Goal: Task Accomplishment & Management: Manage account settings

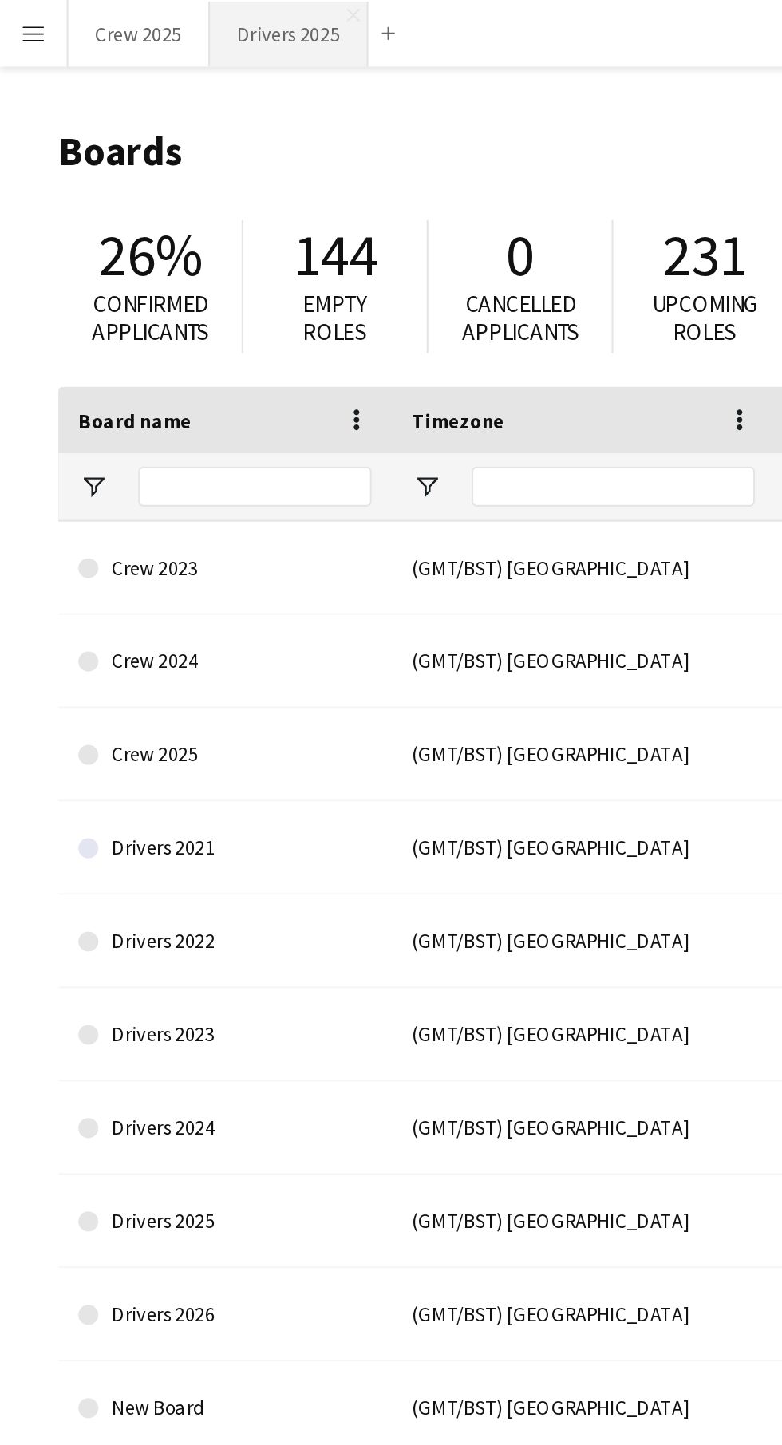
click at [147, 29] on button "Drivers 2025 Close" at bounding box center [139, 16] width 76 height 31
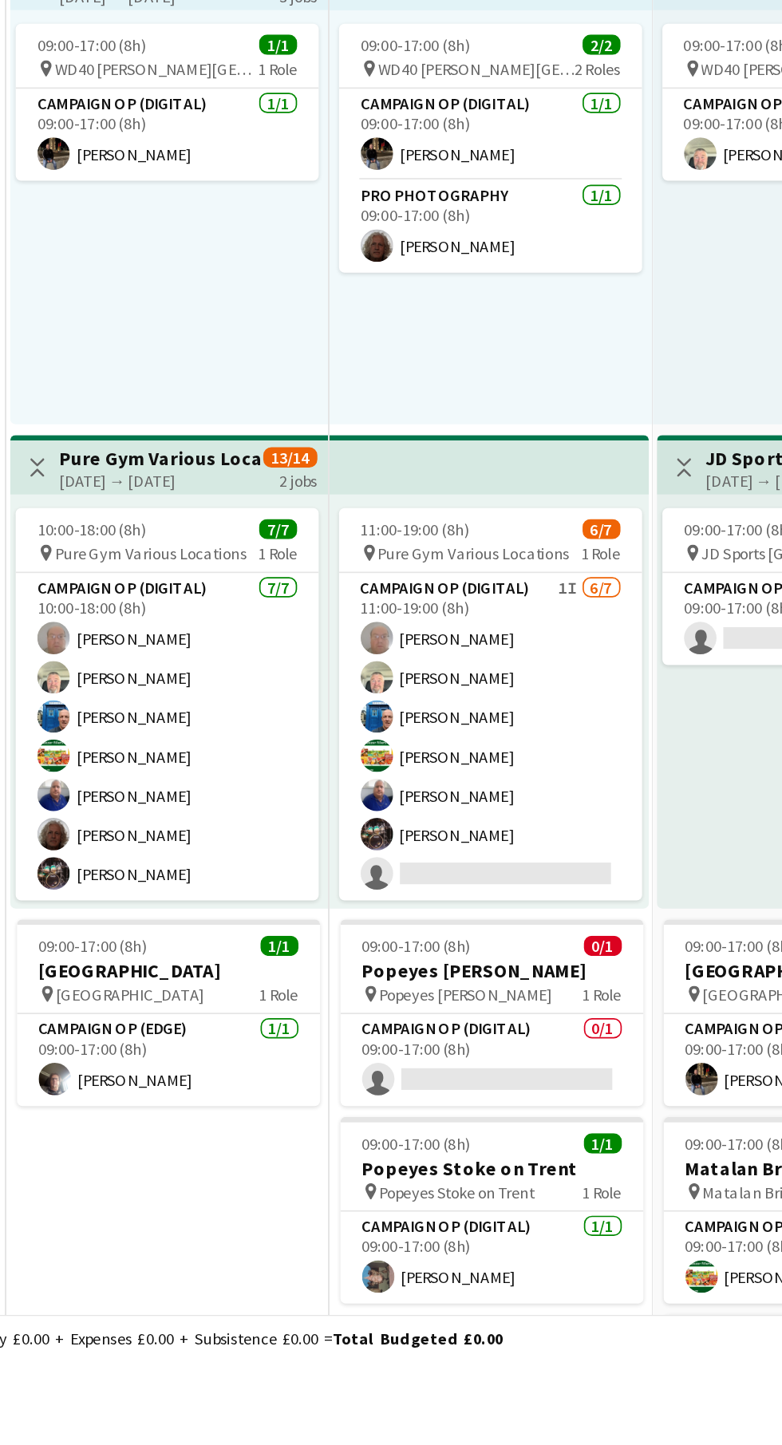
scroll to position [719, 0]
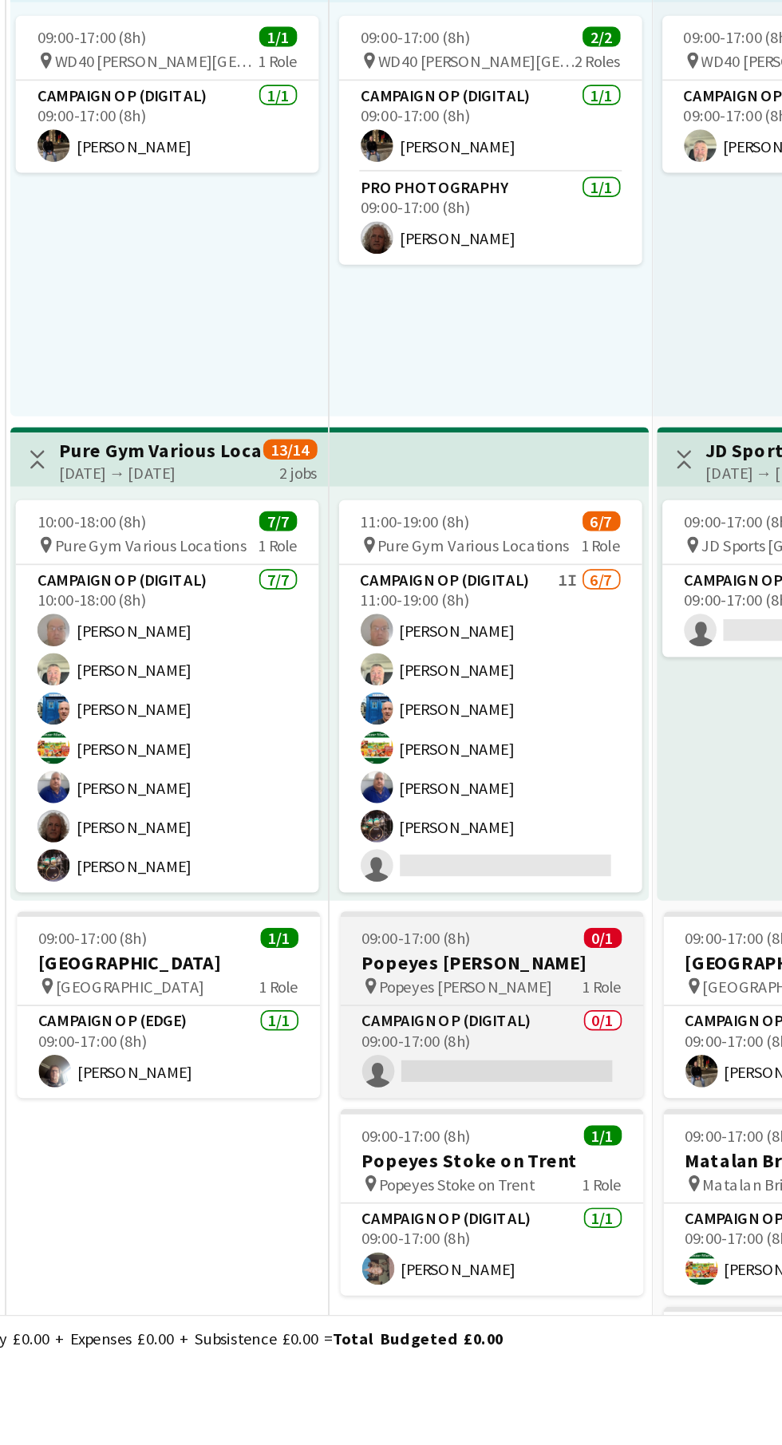
click at [453, 1207] on h3 "Popeyes [PERSON_NAME]" at bounding box center [451, 1210] width 179 height 14
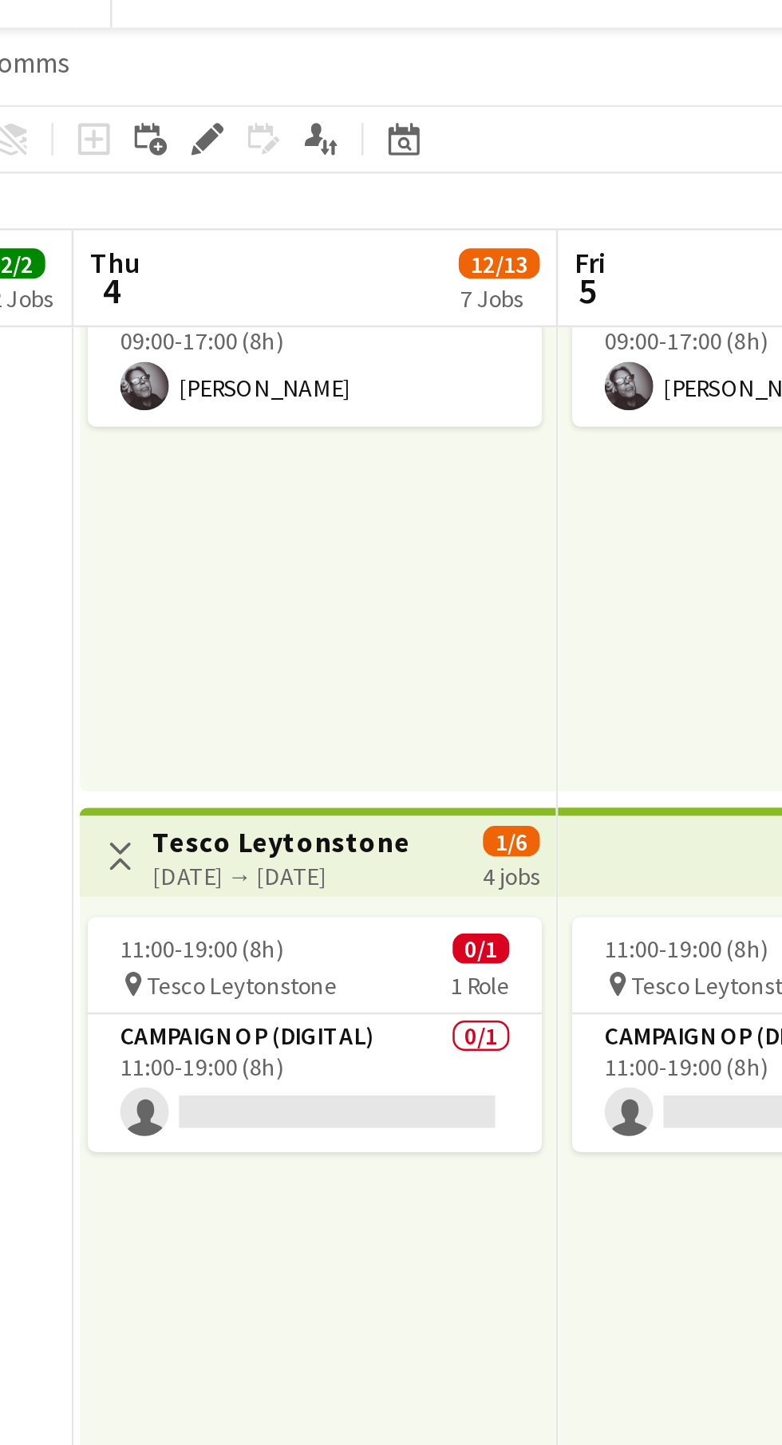
scroll to position [703, 0]
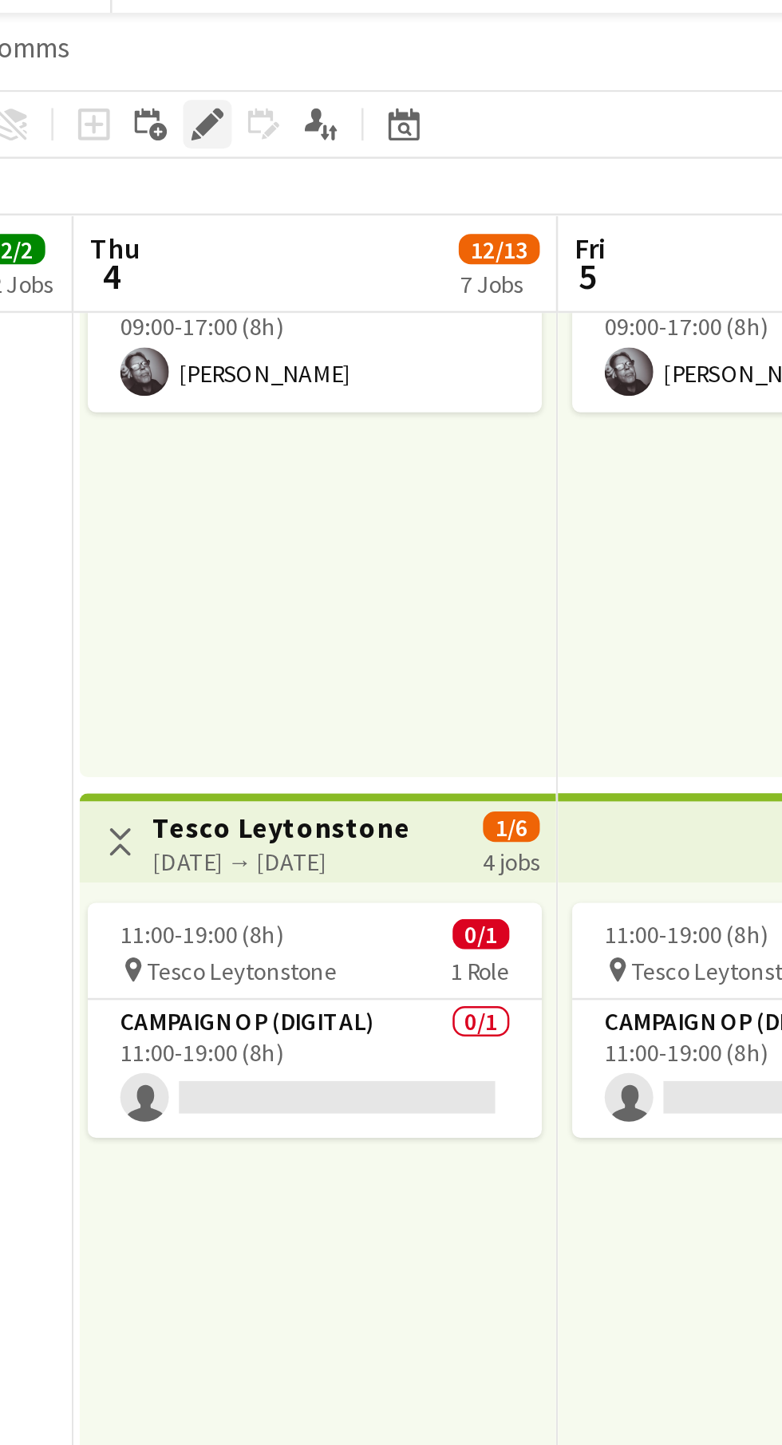
click at [217, 81] on icon "Edit" at bounding box center [214, 75] width 13 height 13
type input "**********"
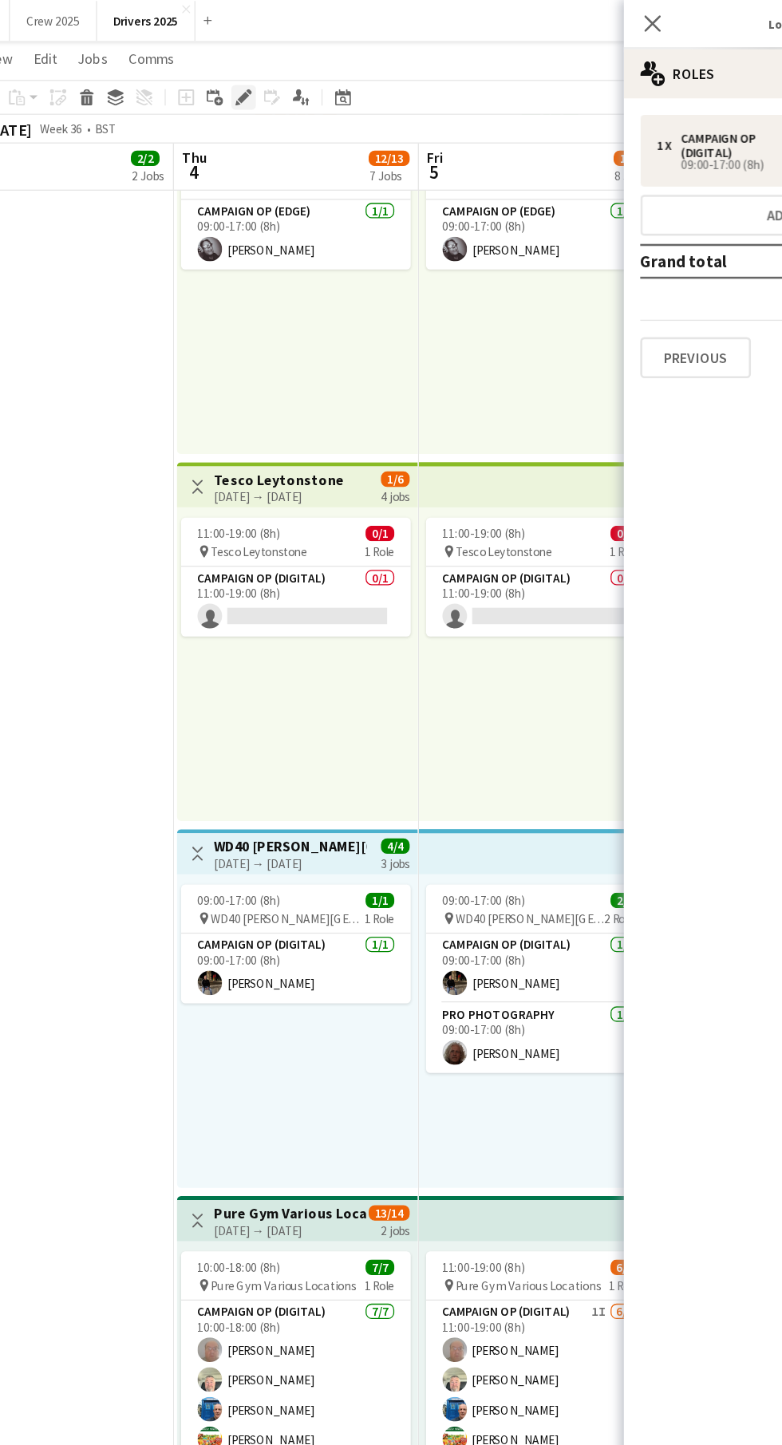
scroll to position [681, 0]
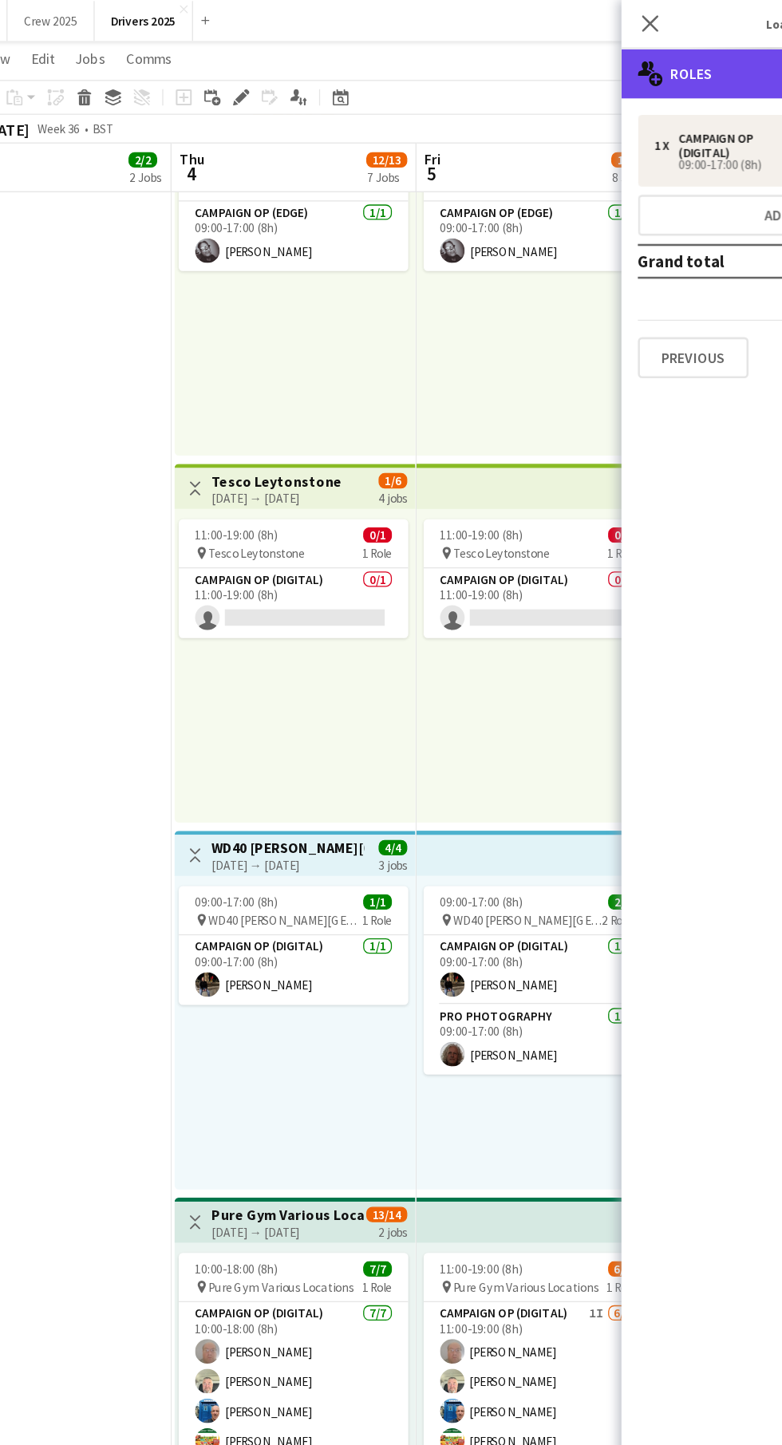
click at [592, 55] on div "multiple-users-add Roles" at bounding box center [646, 57] width 271 height 38
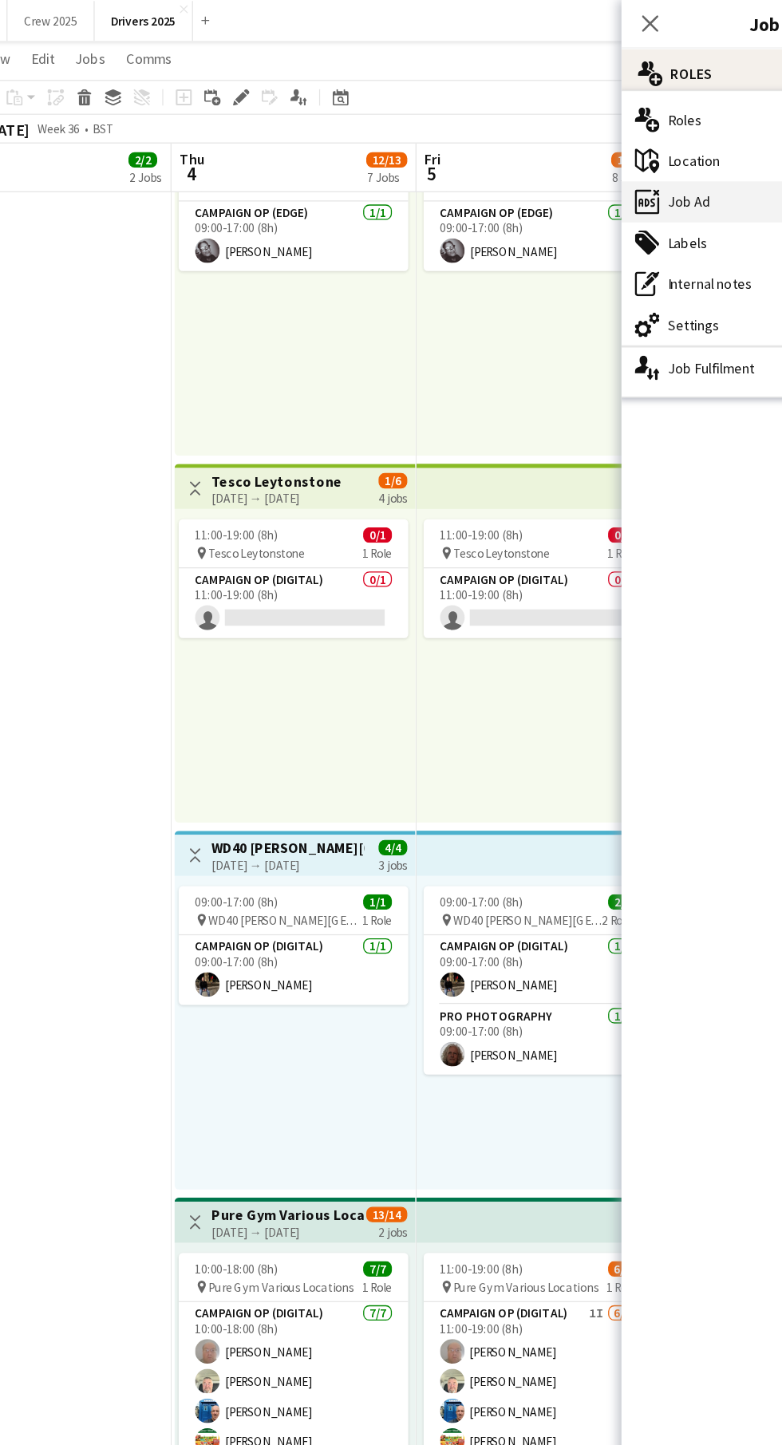
click at [590, 158] on div "ads-window Job Ad" at bounding box center [587, 157] width 158 height 32
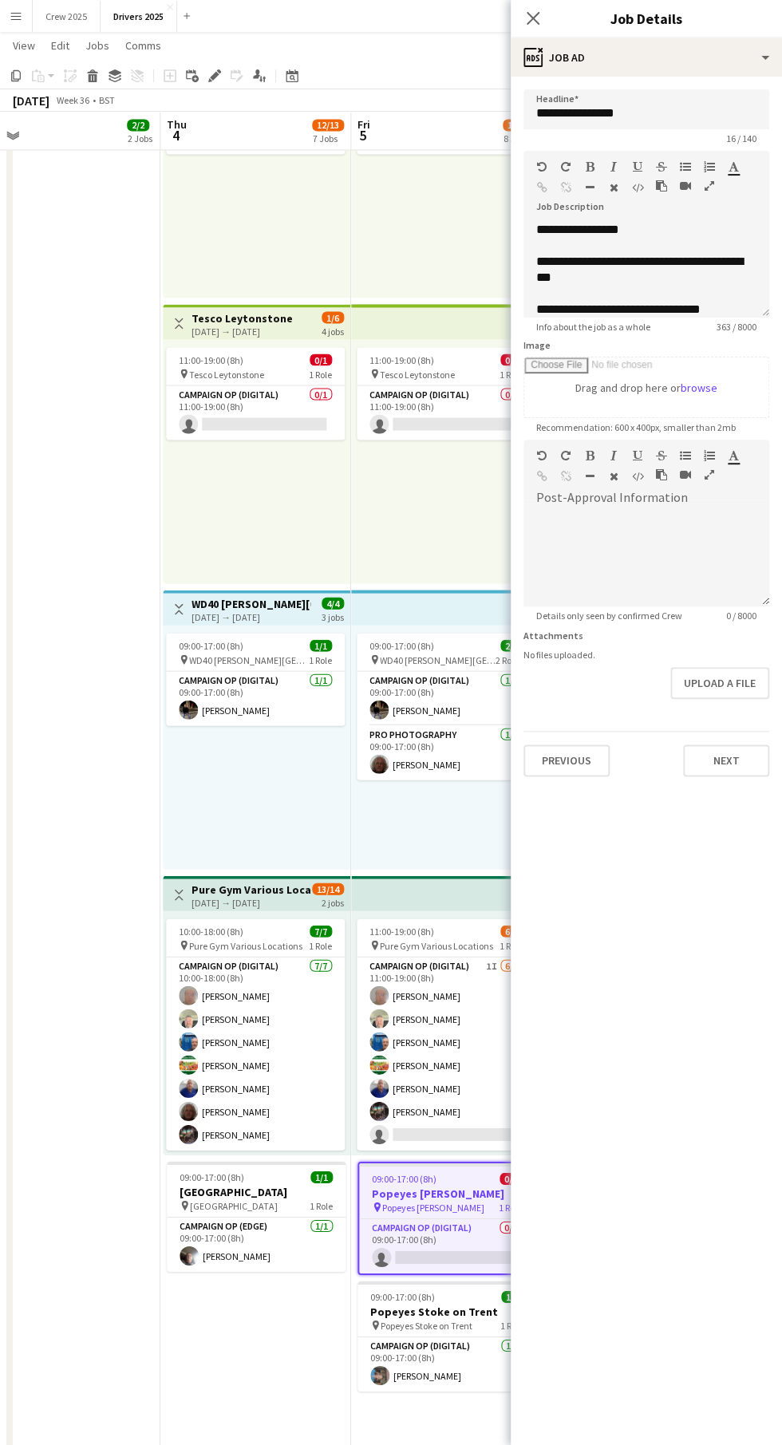
scroll to position [0, 0]
